Goal: Navigation & Orientation: Find specific page/section

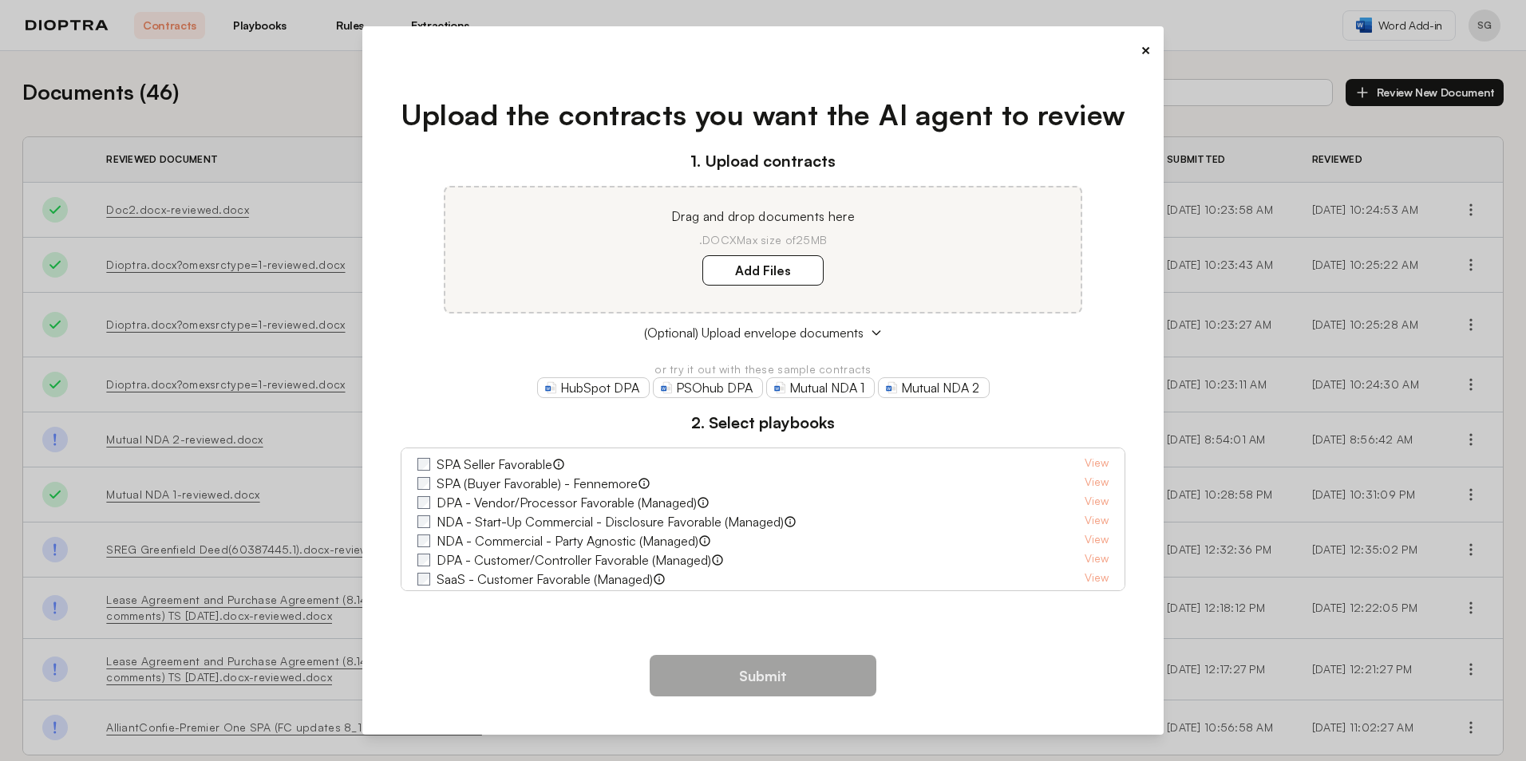
click at [1145, 48] on button "×" at bounding box center [1145, 50] width 10 height 22
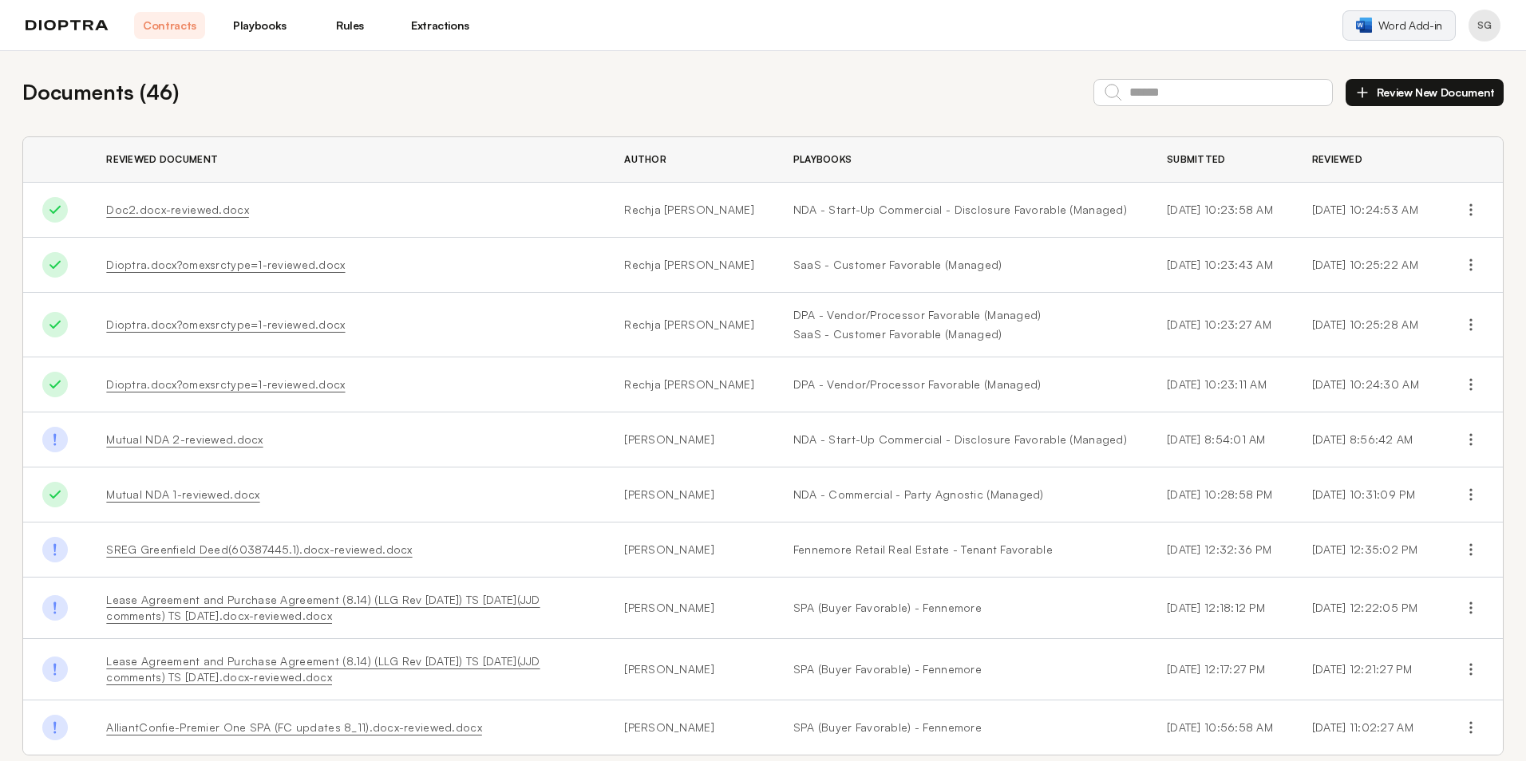
click at [1405, 22] on span "Word Add-in" at bounding box center [1410, 26] width 64 height 16
click at [1489, 26] on button "Profile menu" at bounding box center [1484, 26] width 32 height 32
click at [1403, 21] on span "Word Add-in" at bounding box center [1410, 26] width 64 height 16
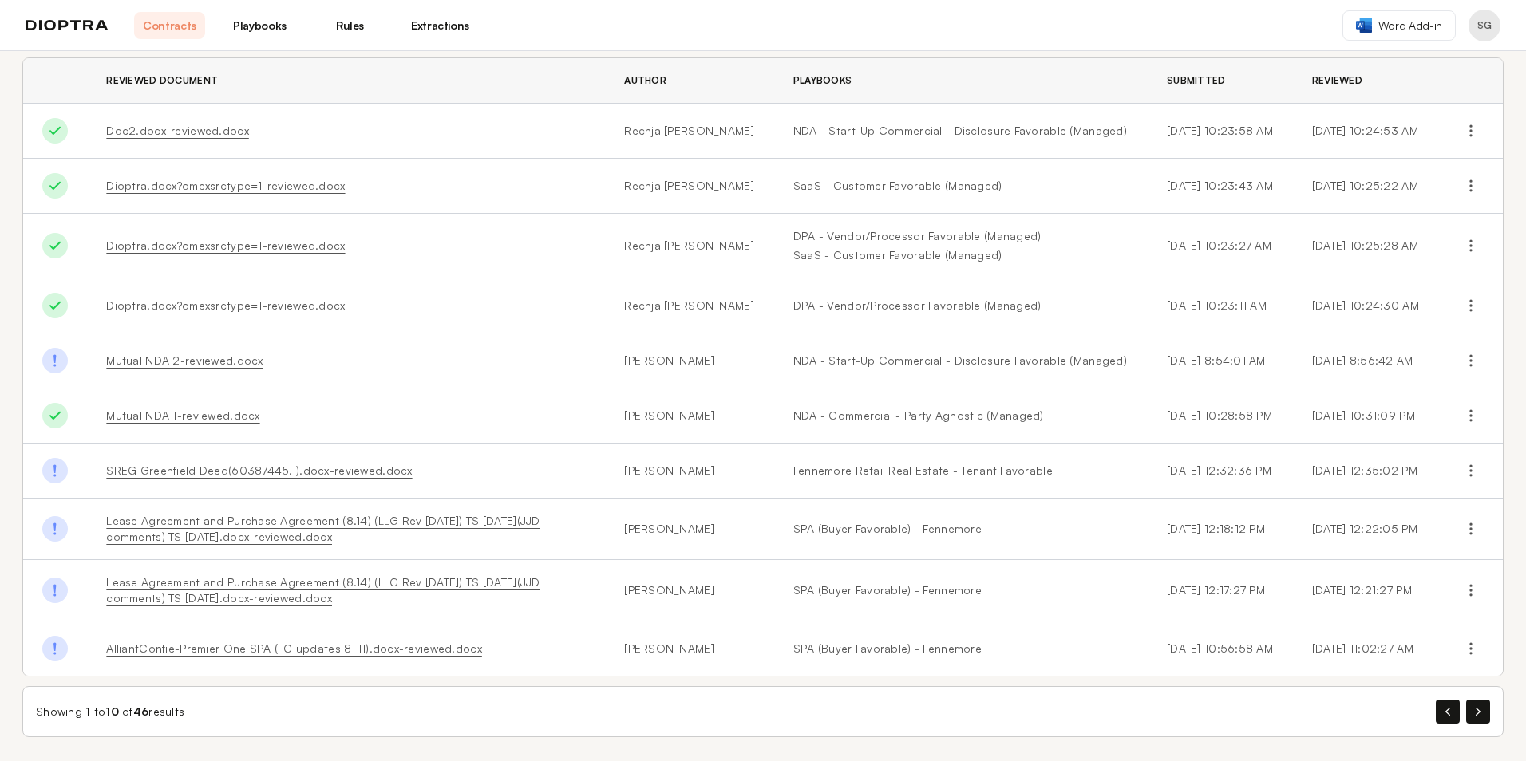
scroll to position [81, 0]
click at [1475, 710] on icon "button" at bounding box center [1477, 710] width 5 height 8
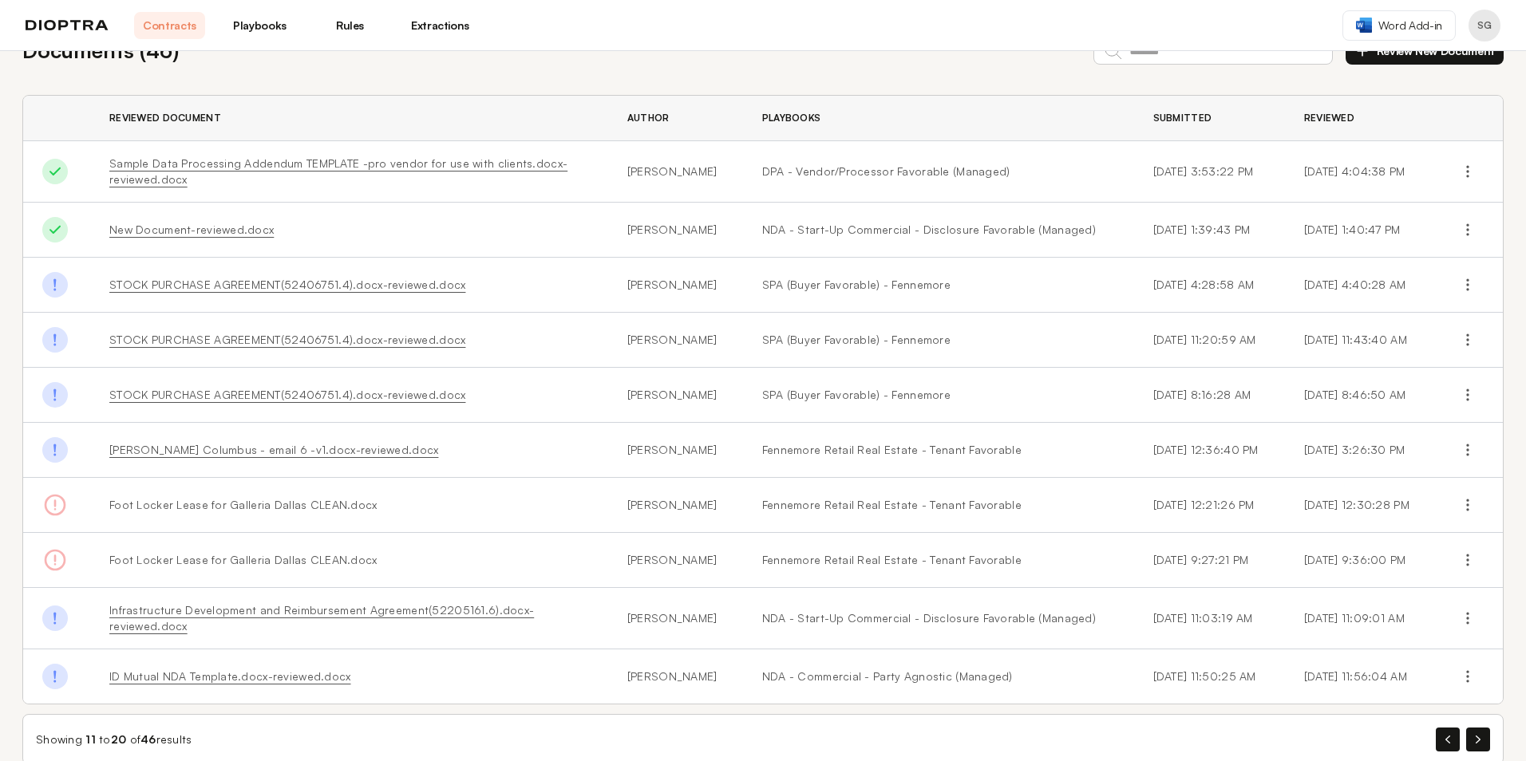
scroll to position [65, 0]
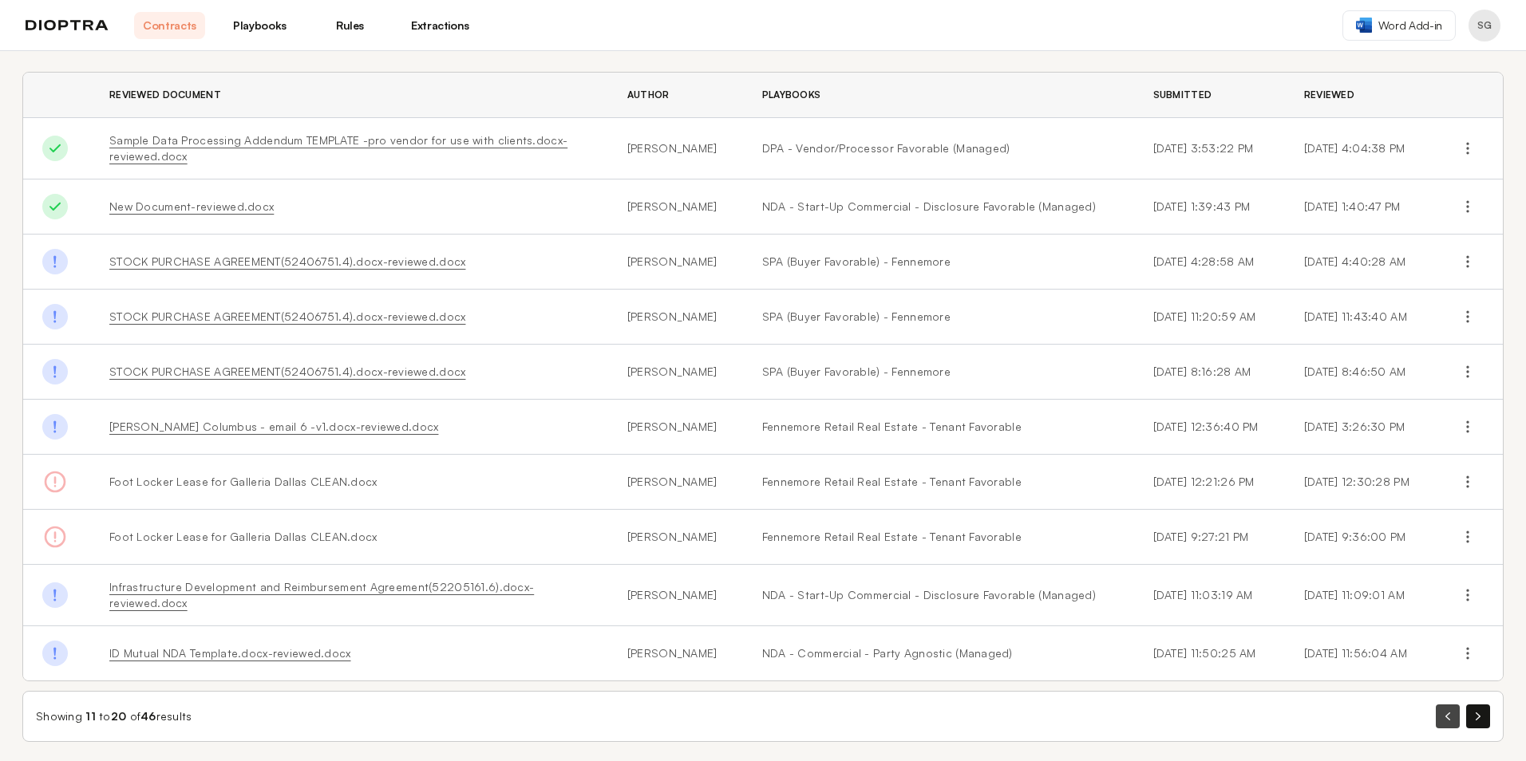
click at [1445, 713] on icon "button" at bounding box center [1447, 717] width 5 height 8
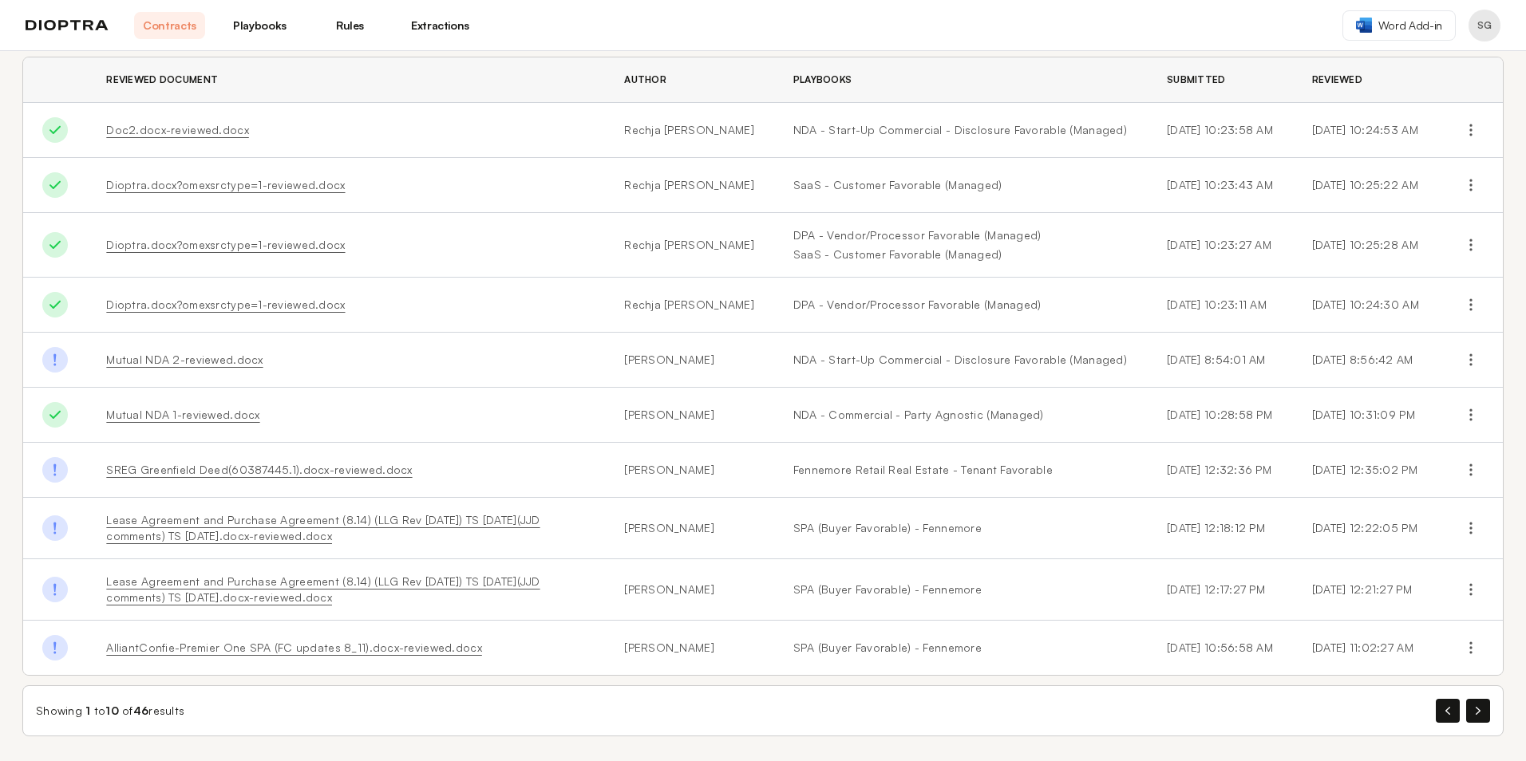
scroll to position [81, 0]
click at [365, 369] on td "Mutual NDA 2-reviewed.docx" at bounding box center [346, 359] width 518 height 55
click at [1475, 711] on icon "button" at bounding box center [1477, 710] width 5 height 8
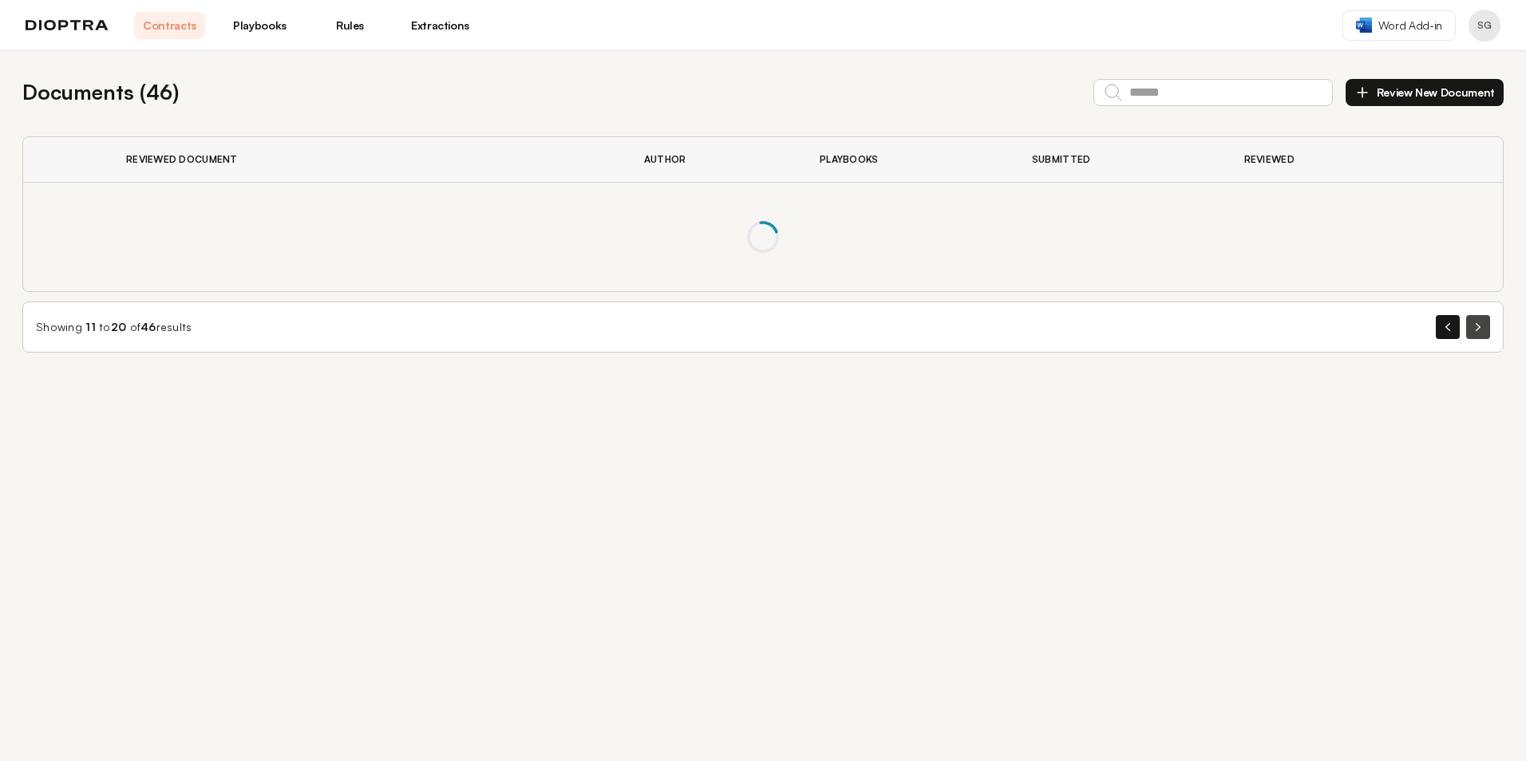
scroll to position [0, 0]
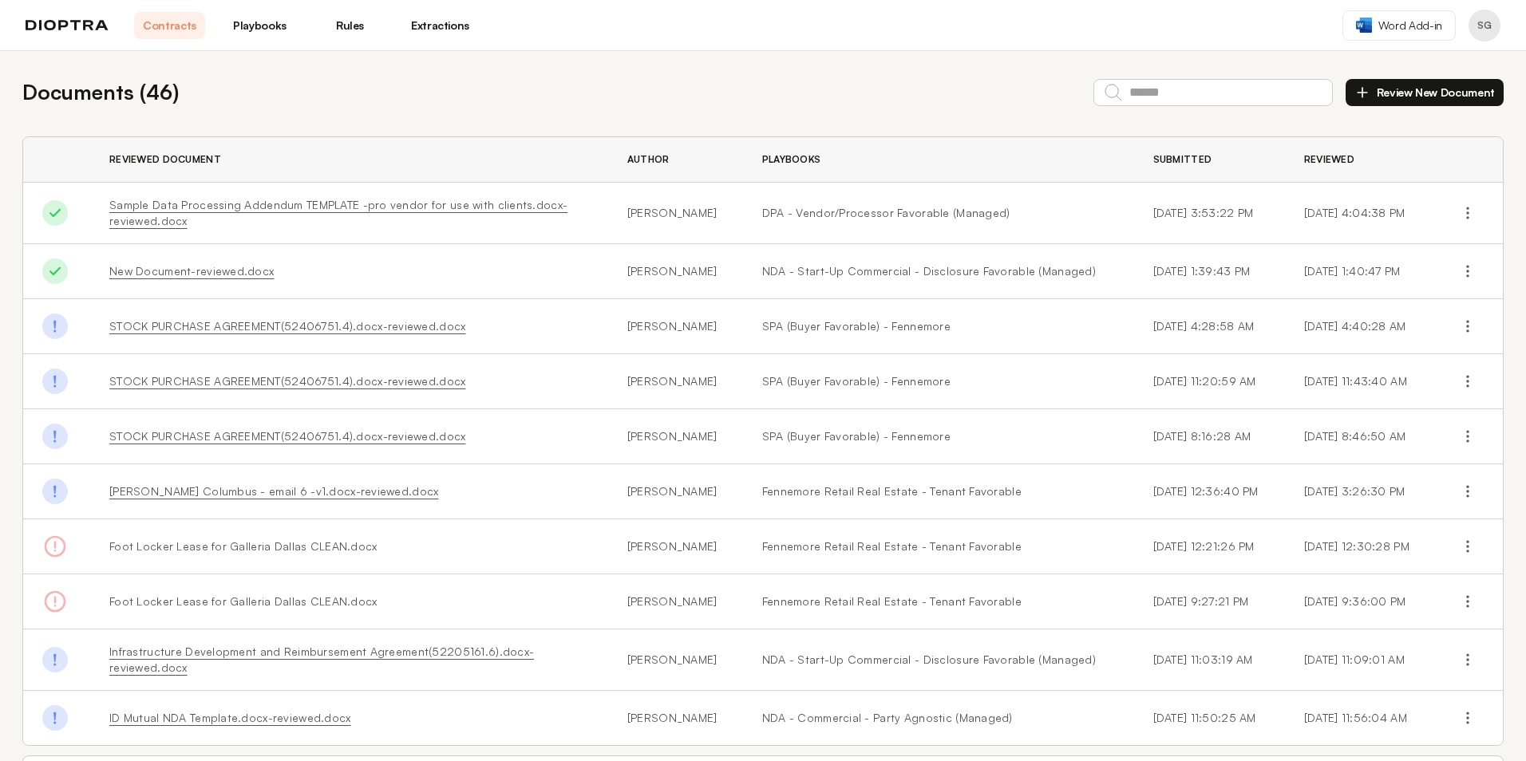
click at [242, 27] on link "Playbooks" at bounding box center [259, 25] width 71 height 27
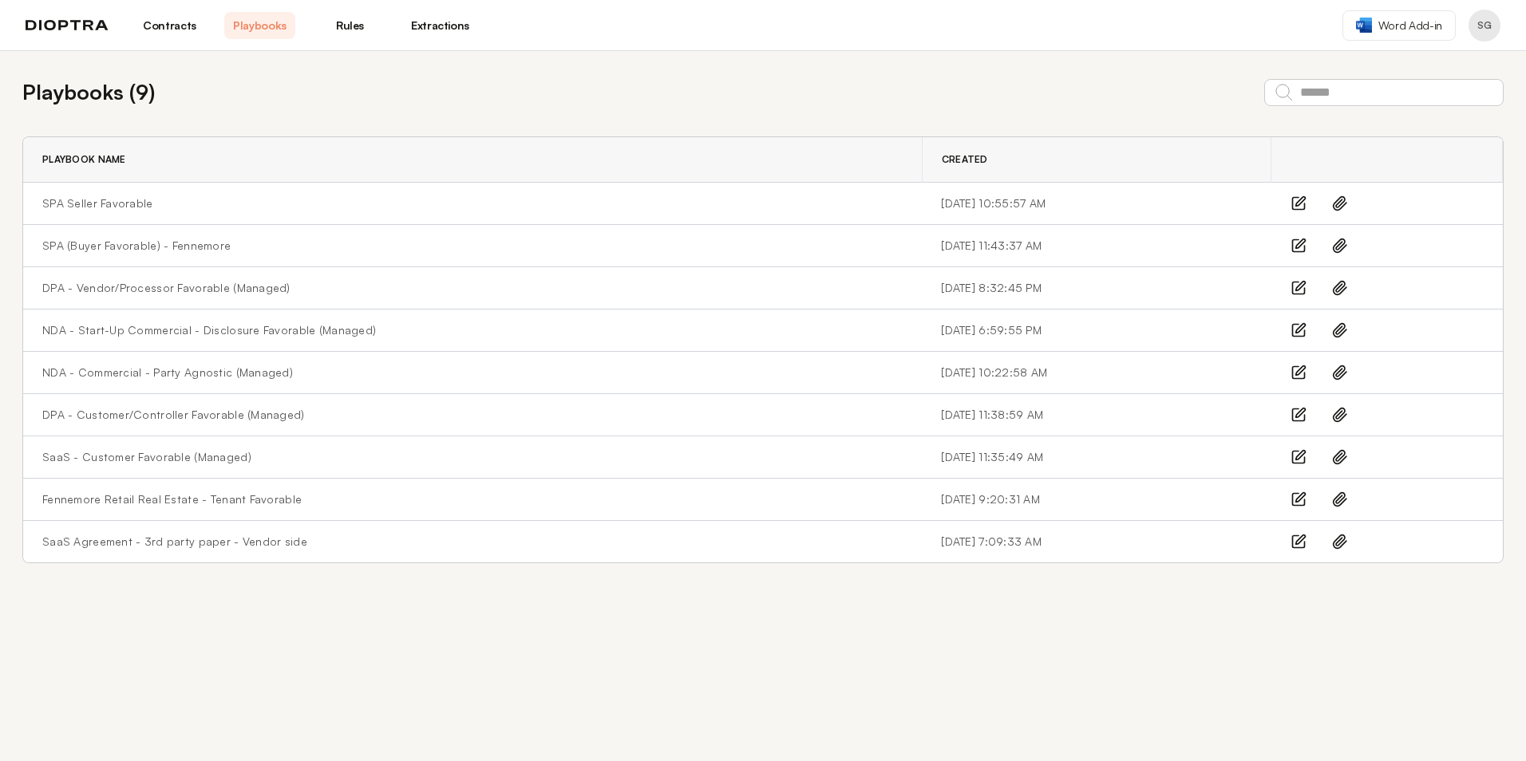
click at [354, 28] on link "Rules" at bounding box center [349, 25] width 71 height 27
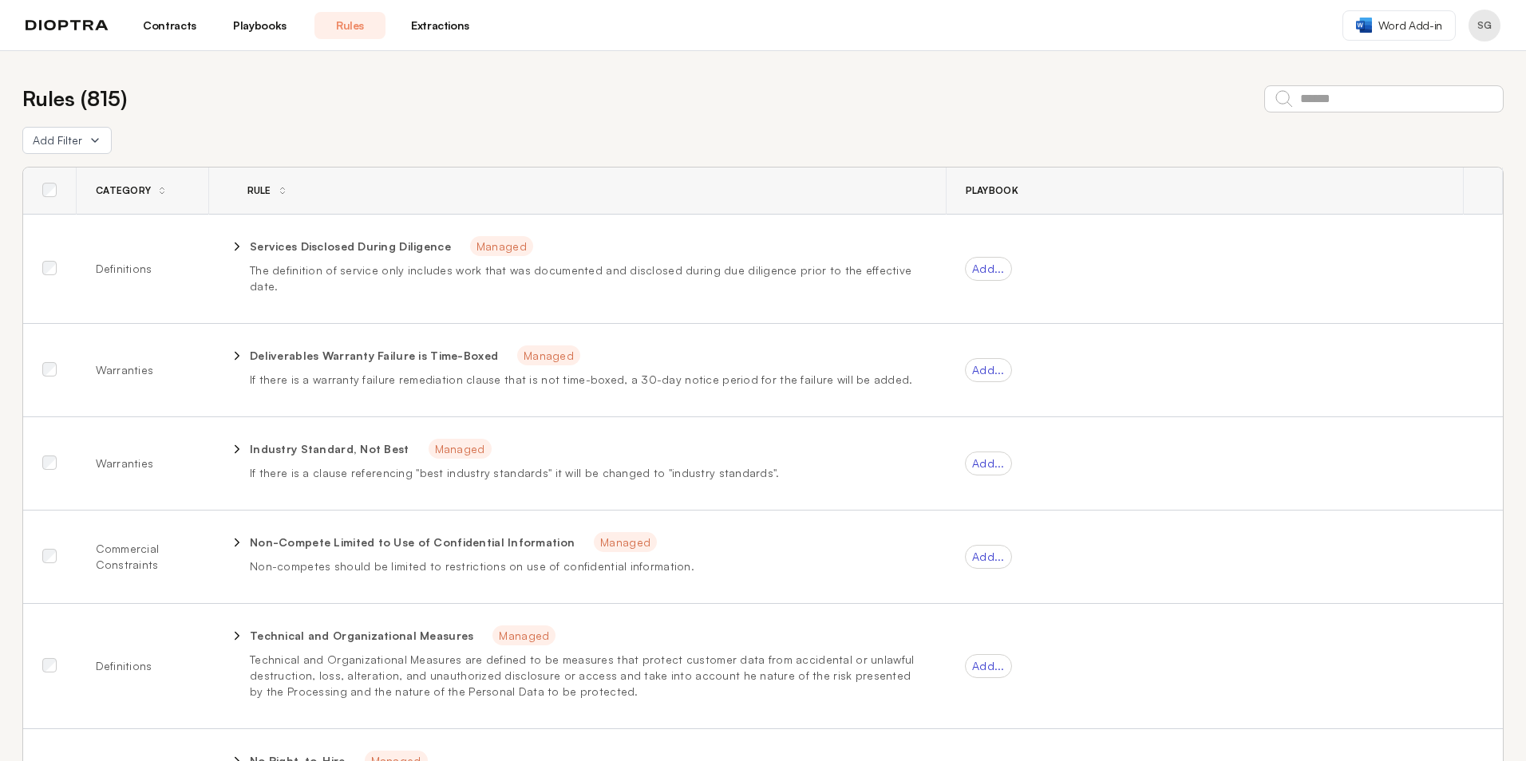
click at [456, 24] on link "Extractions" at bounding box center [440, 25] width 71 height 27
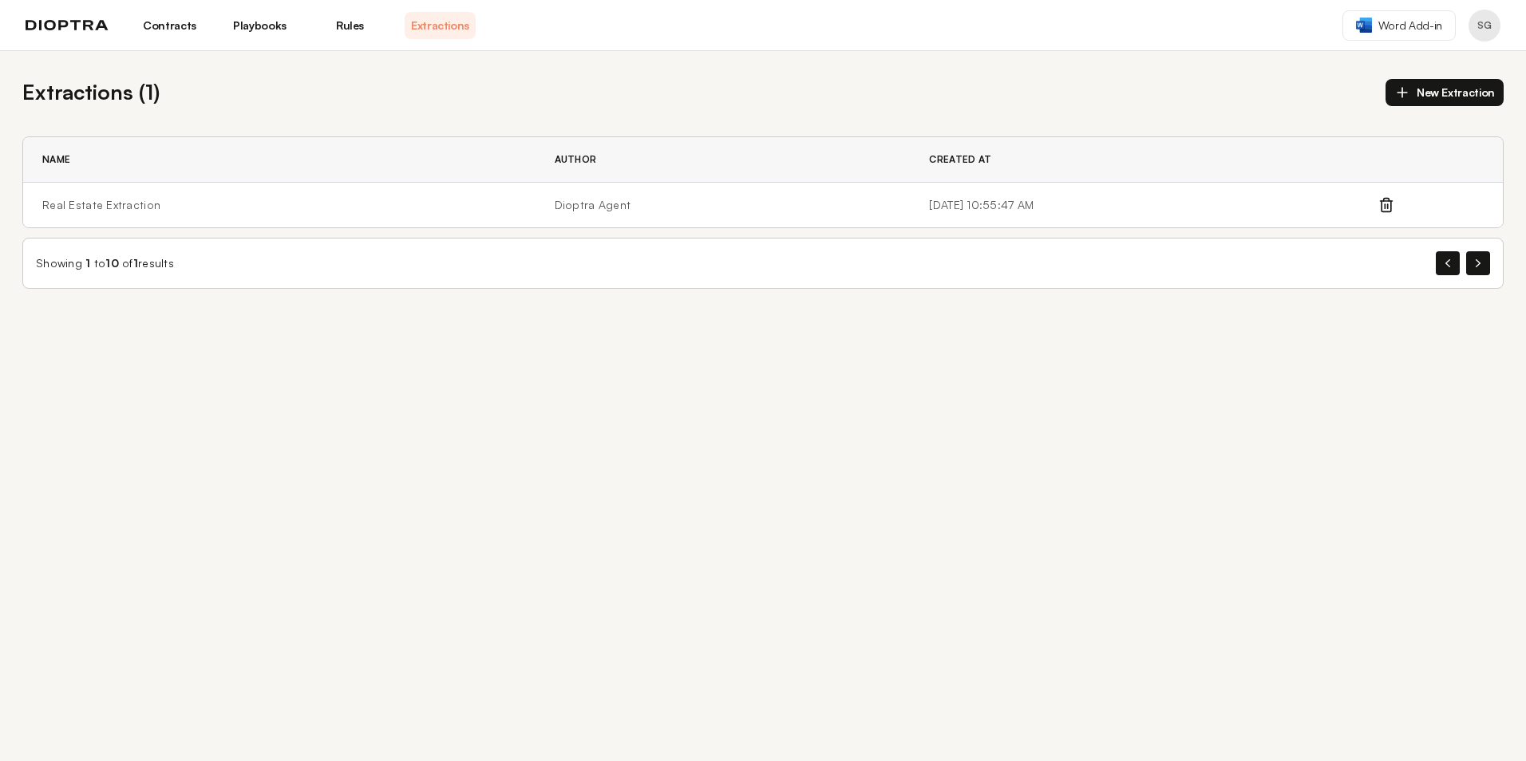
click at [153, 21] on link "Contracts" at bounding box center [169, 25] width 71 height 27
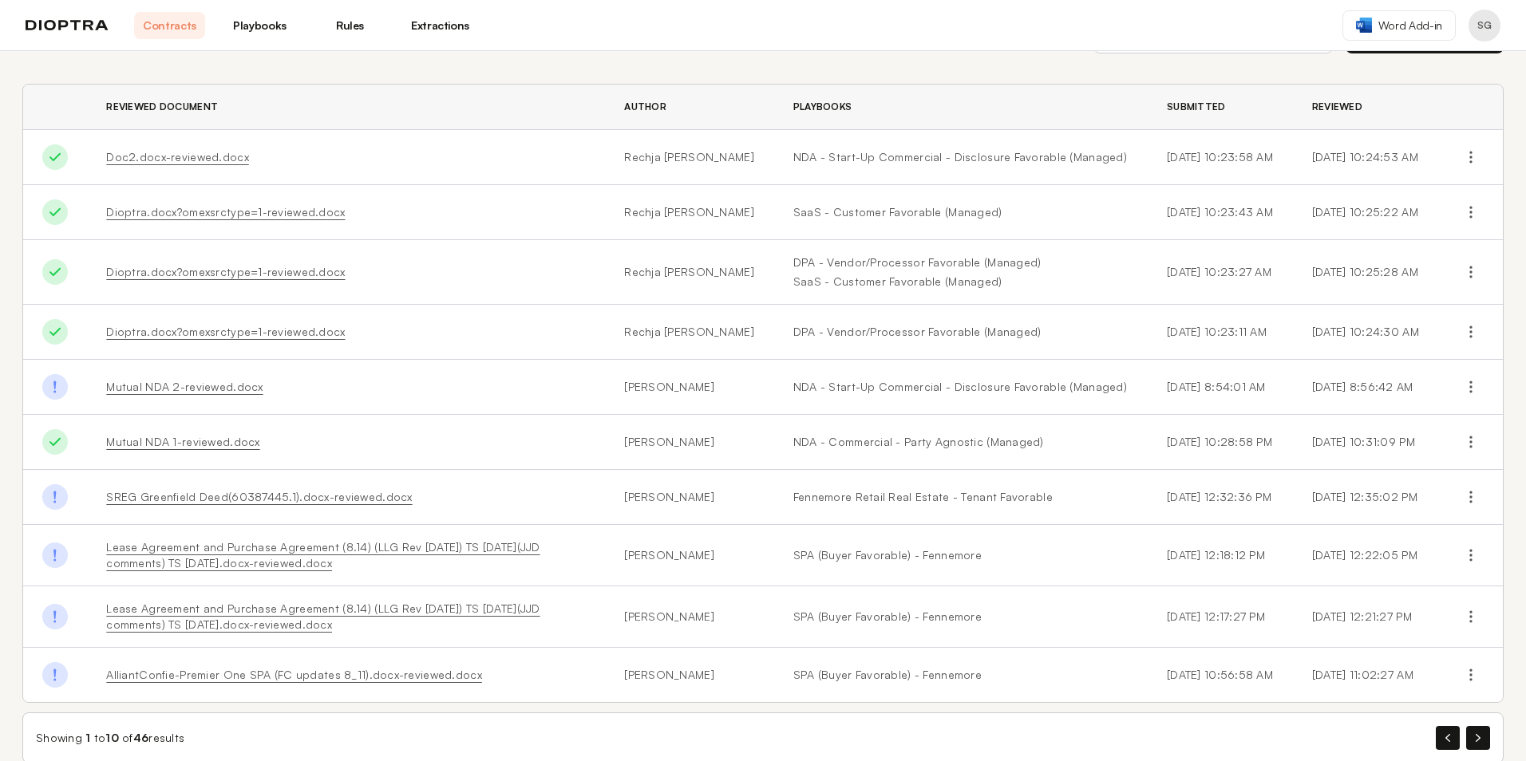
scroll to position [81, 0]
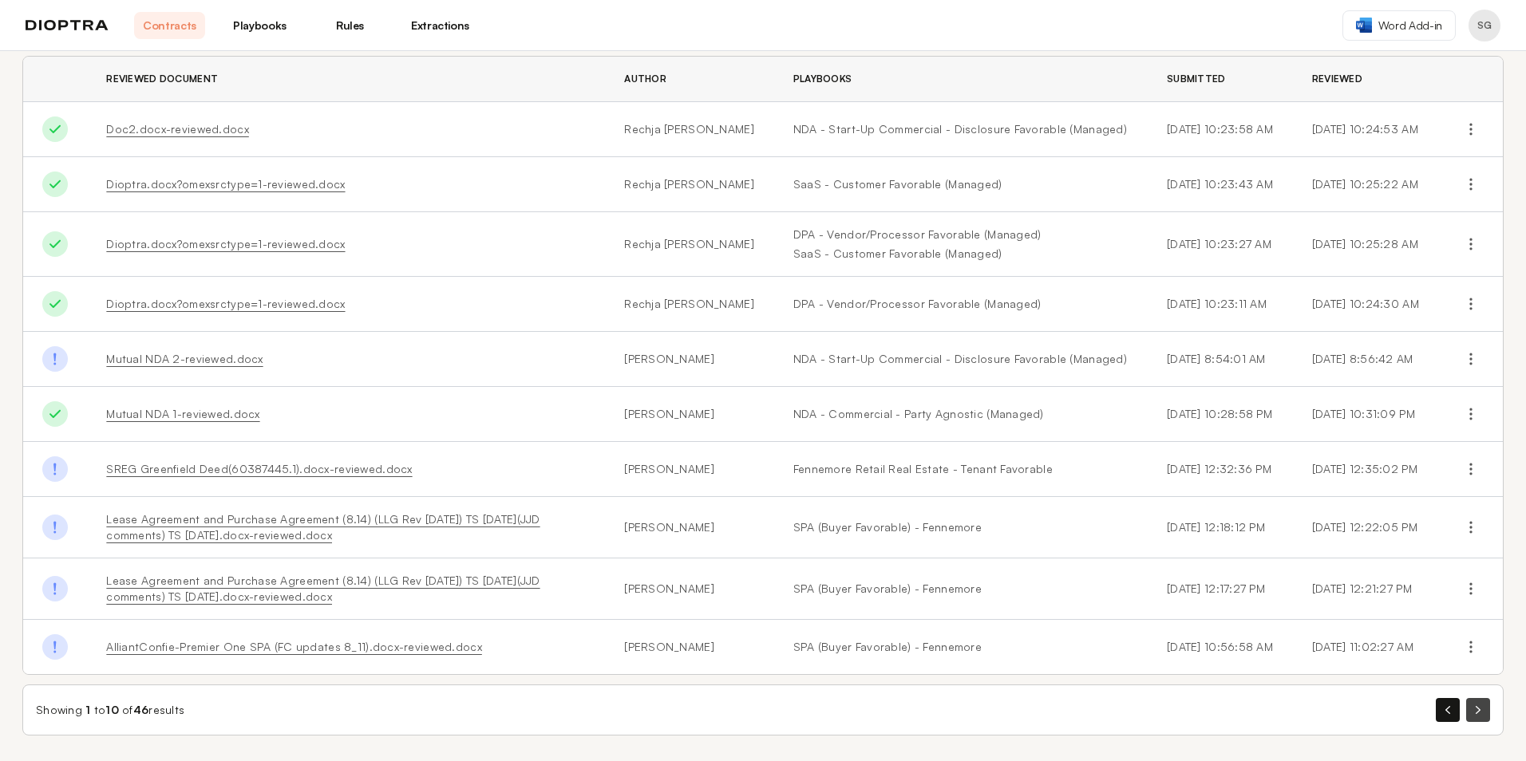
click at [1471, 711] on button "button" at bounding box center [1478, 710] width 24 height 24
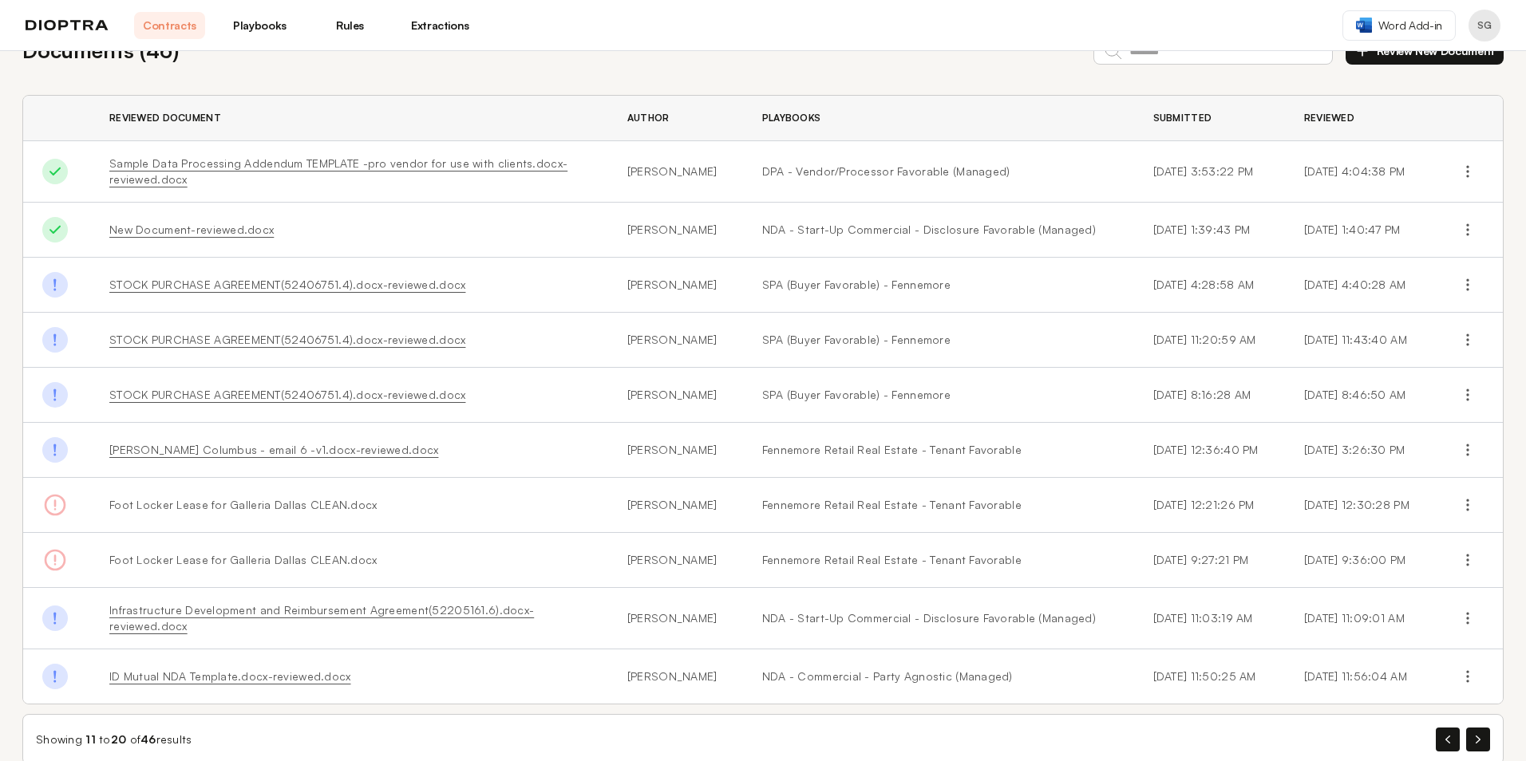
scroll to position [65, 0]
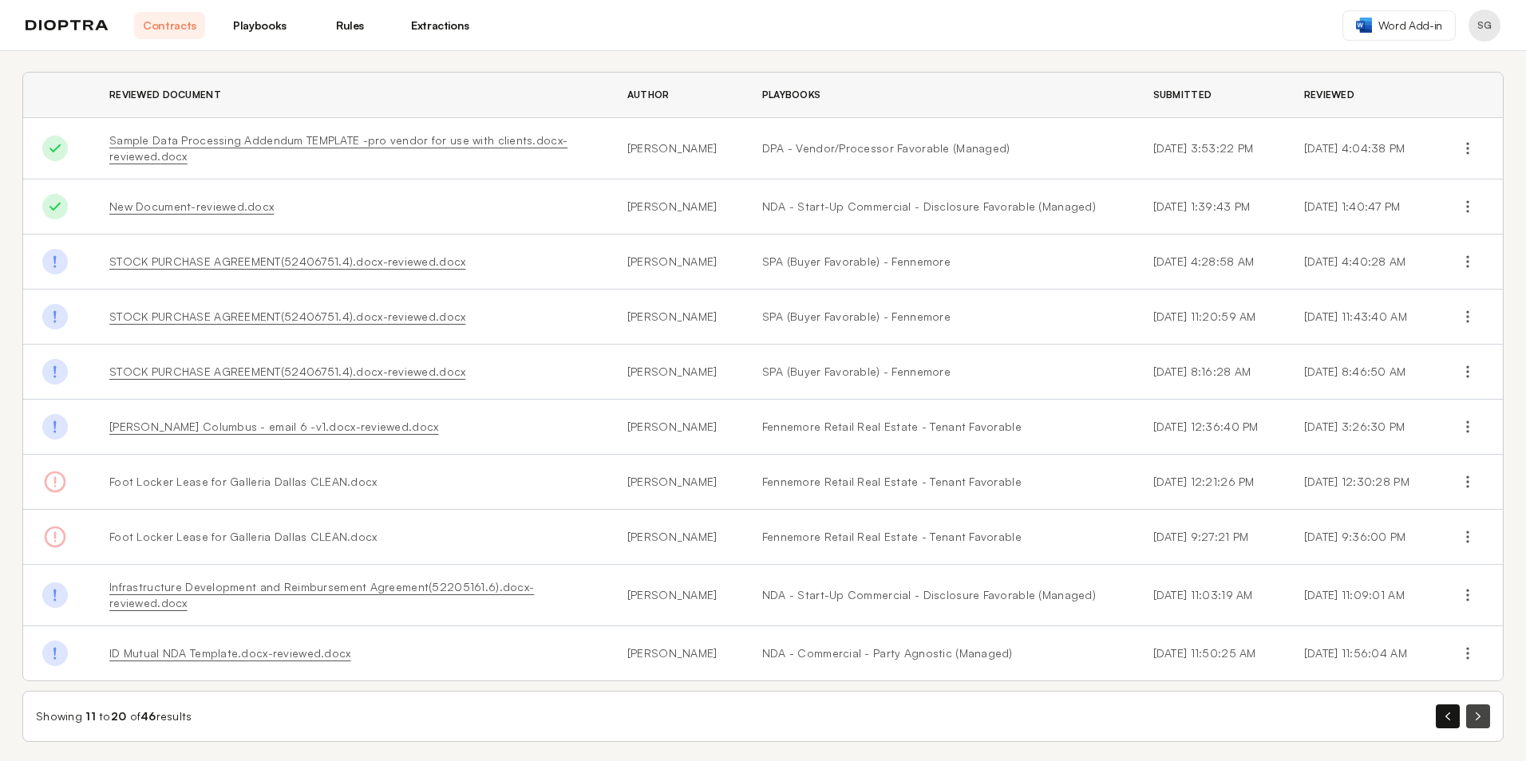
click at [1468, 708] on button "button" at bounding box center [1478, 717] width 24 height 24
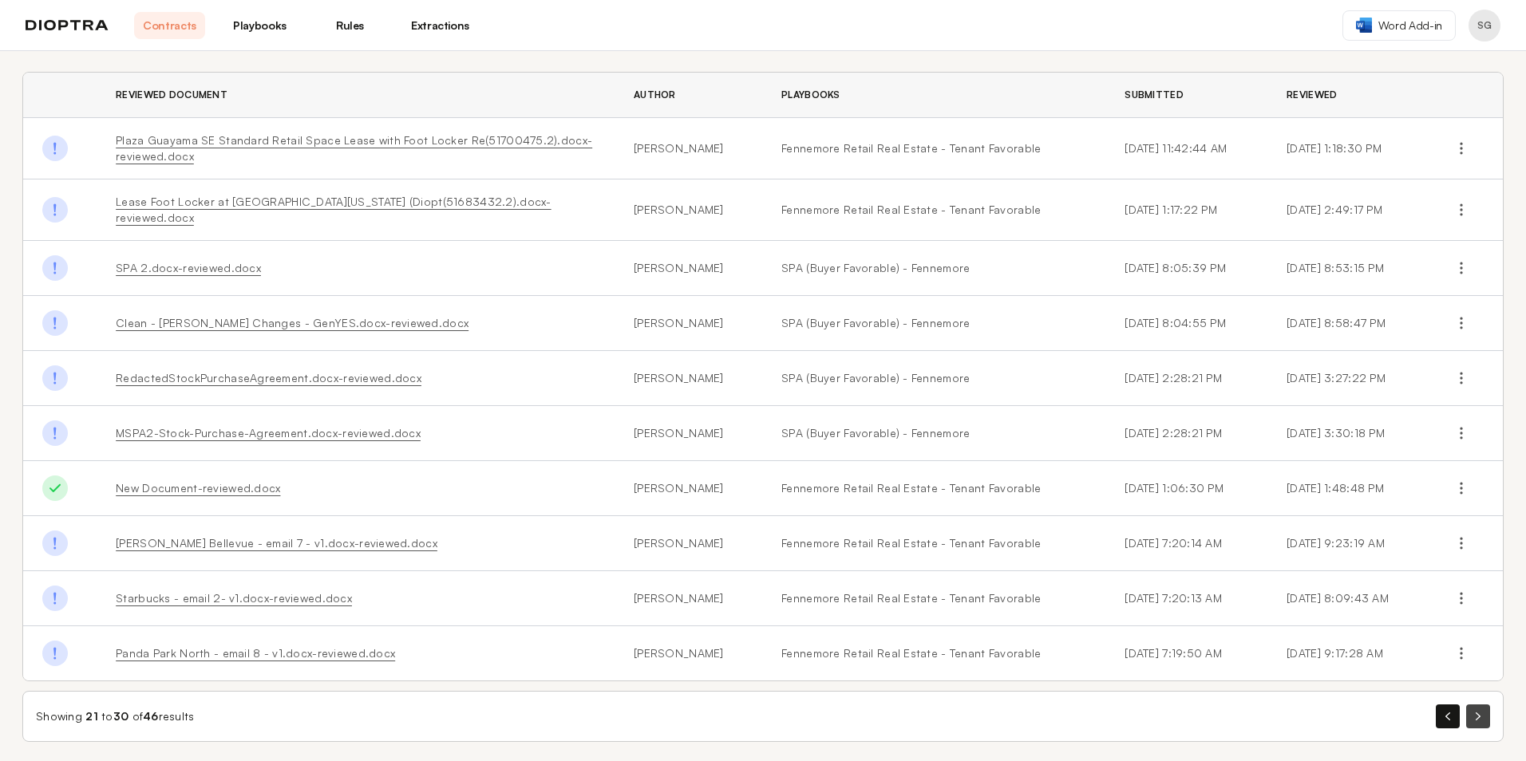
click at [1471, 707] on button "button" at bounding box center [1478, 717] width 24 height 24
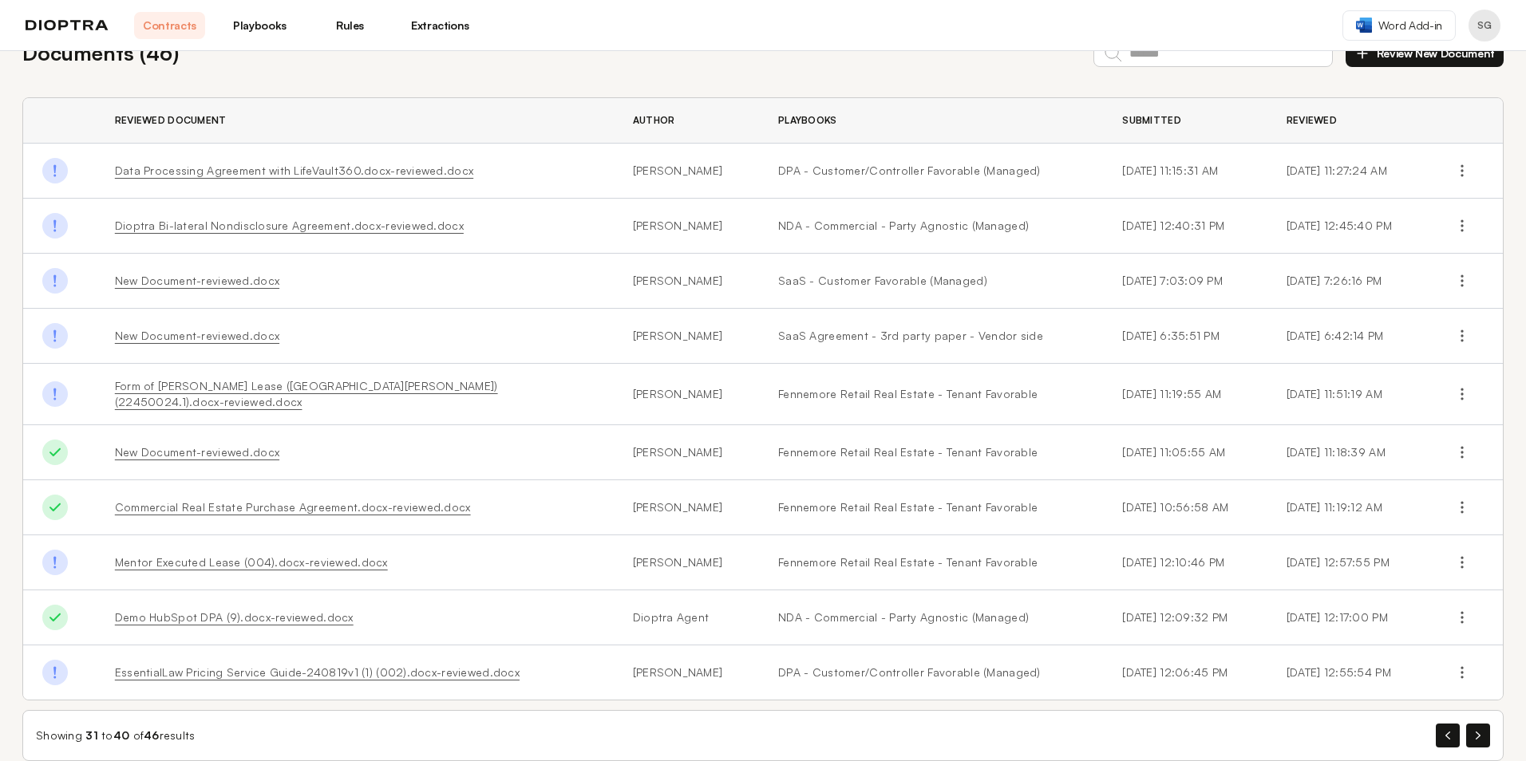
scroll to position [58, 0]
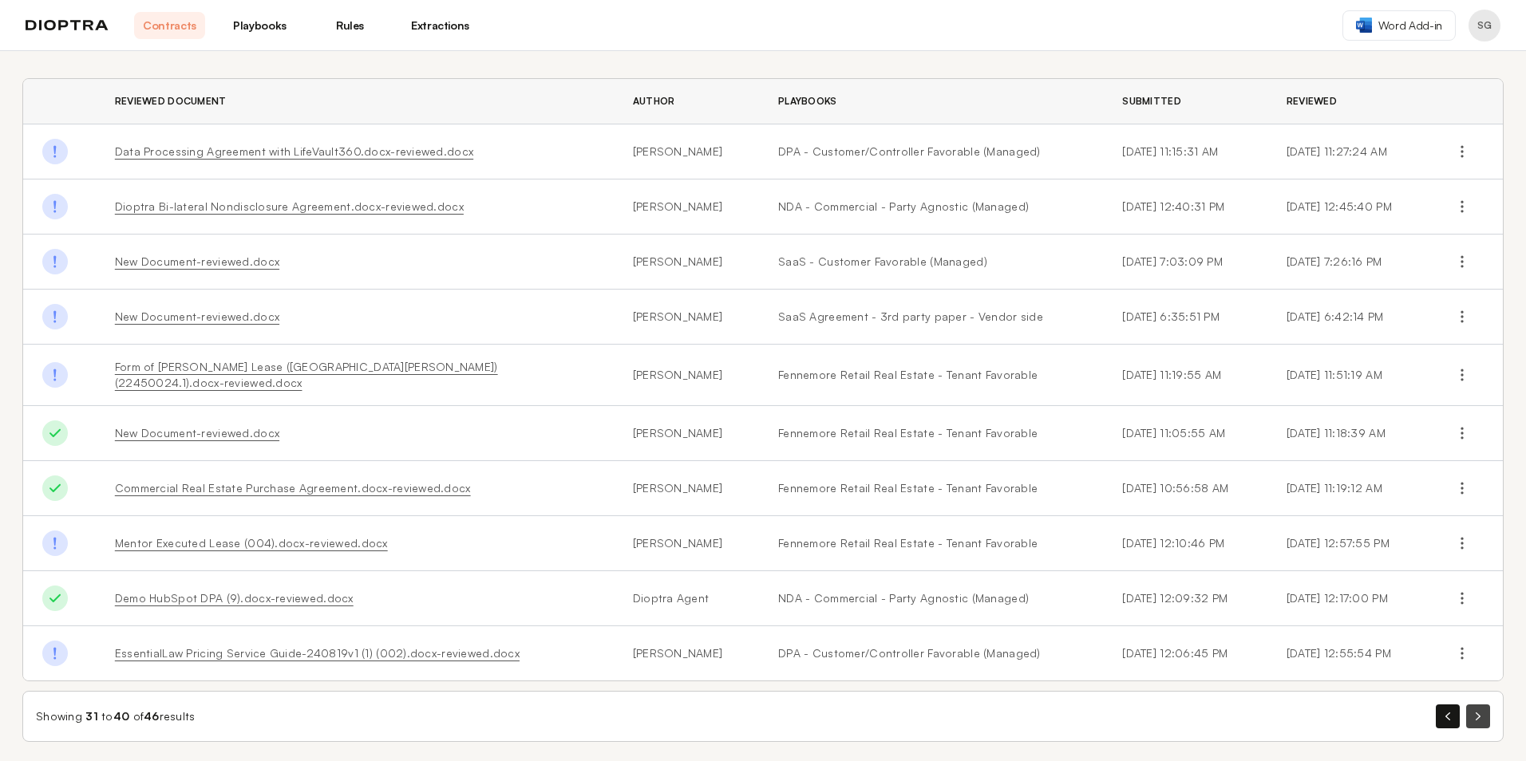
click at [1475, 713] on icon "button" at bounding box center [1477, 717] width 5 height 8
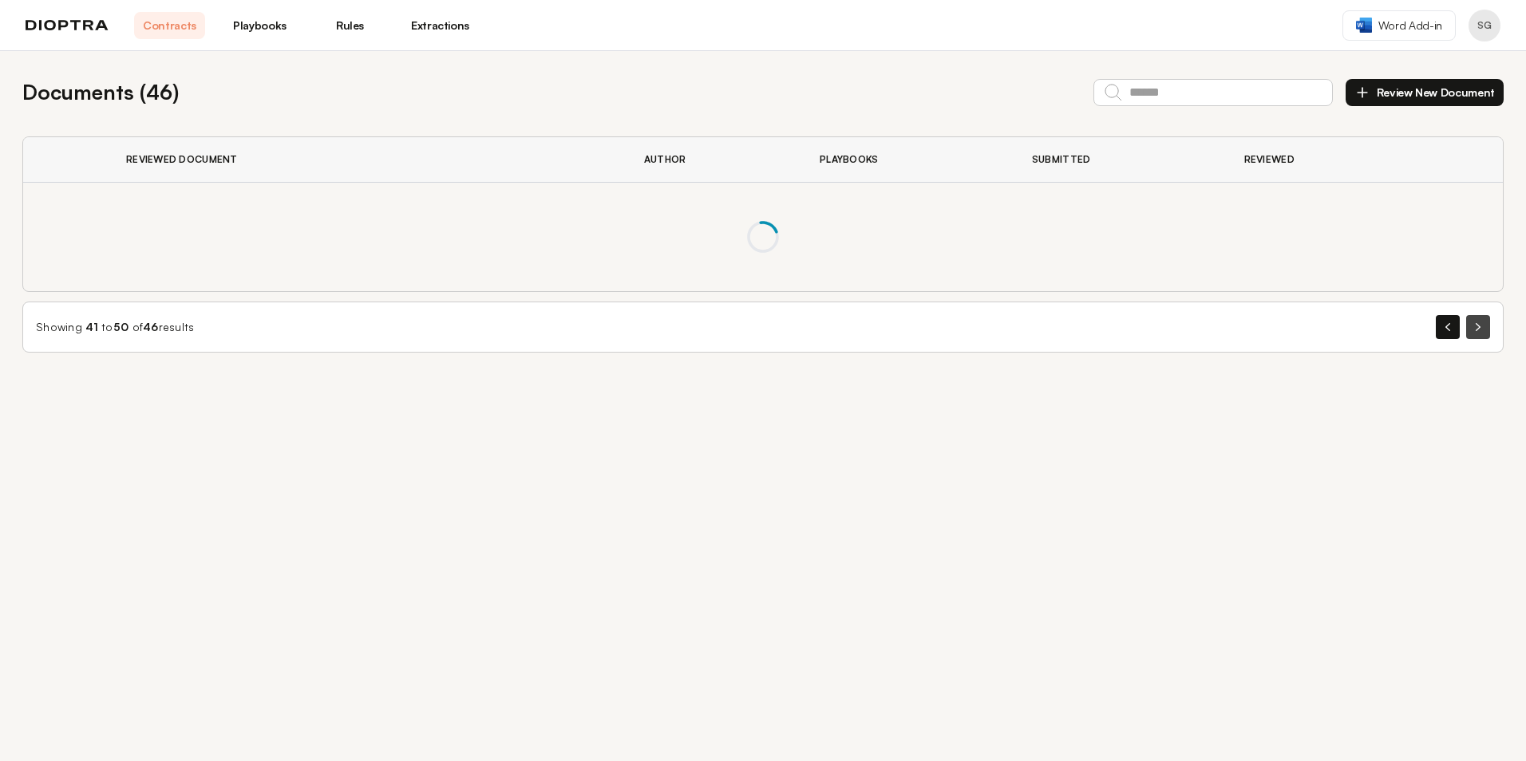
scroll to position [0, 0]
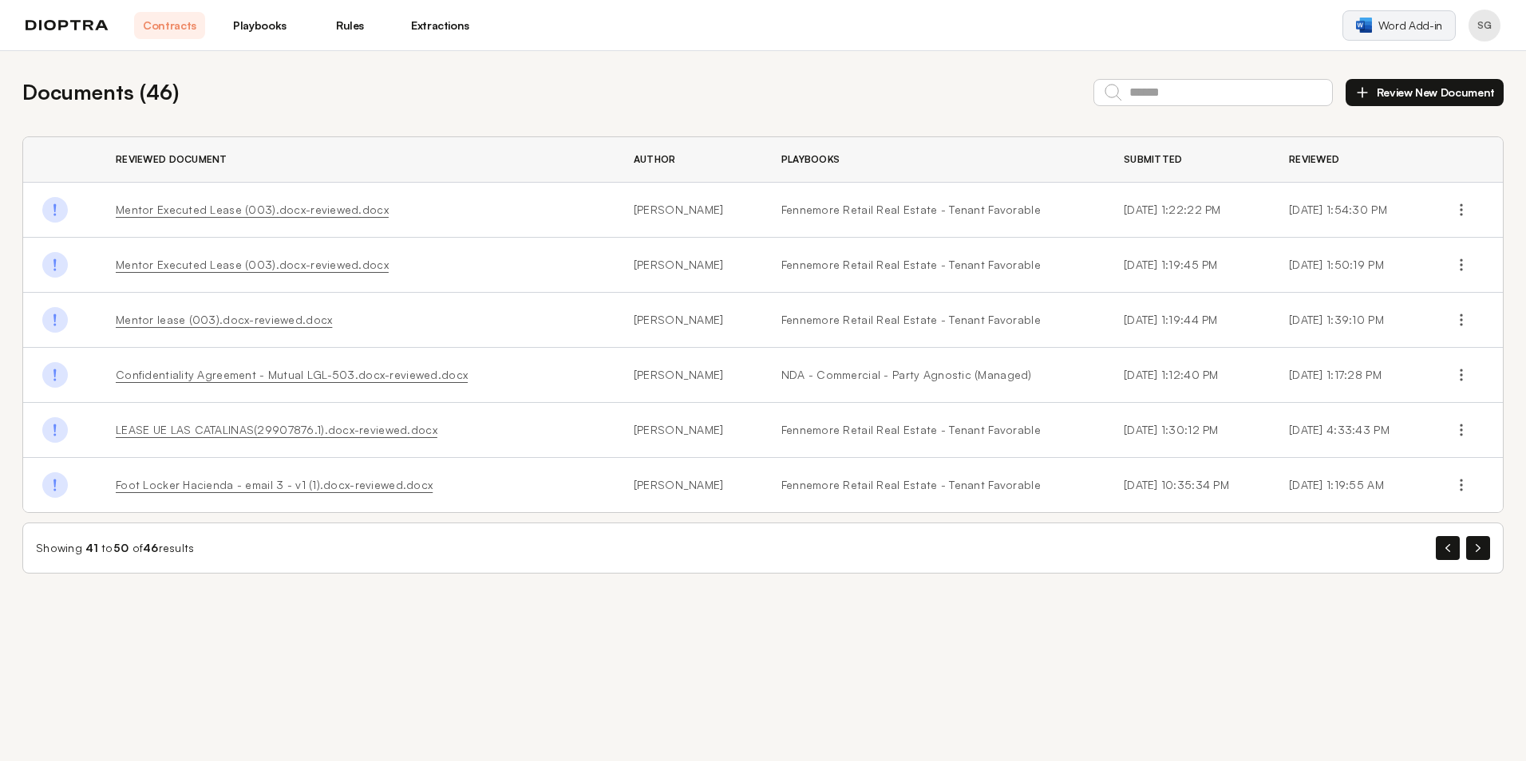
click at [1402, 26] on span "Word Add-in" at bounding box center [1410, 26] width 64 height 16
click at [1408, 22] on span "Word Add-in" at bounding box center [1410, 26] width 64 height 16
